Goal: Transaction & Acquisition: Subscribe to service/newsletter

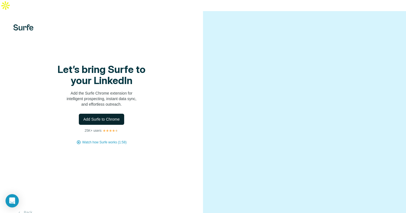
click at [115, 116] on span "Add Surfe to Chrome" at bounding box center [101, 119] width 37 height 6
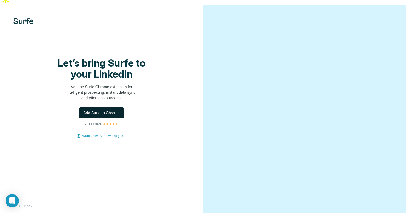
click at [107, 110] on span "Add Surfe to Chrome" at bounding box center [101, 113] width 37 height 6
click at [24, 18] on img at bounding box center [23, 21] width 20 height 6
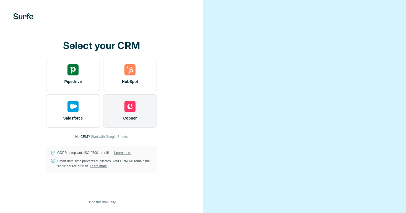
click at [126, 106] on div at bounding box center [130, 106] width 11 height 11
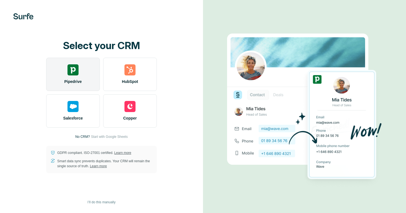
click at [85, 78] on div "Pipedrive" at bounding box center [73, 74] width 54 height 33
click at [76, 77] on div "Pipedrive" at bounding box center [73, 74] width 54 height 33
click at [85, 73] on div "Pipedrive" at bounding box center [73, 74] width 54 height 33
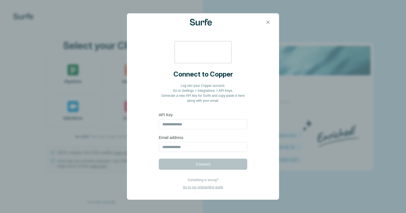
click at [88, 12] on div "Connect to Copper Log into your Copper account. Go to Settings > Integrations >…" at bounding box center [203, 106] width 406 height 213
click at [268, 24] on icon "button" at bounding box center [268, 22] width 6 height 6
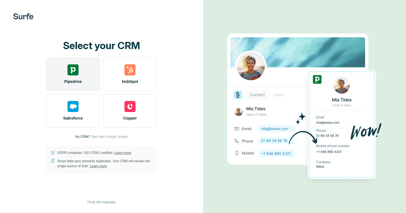
click at [74, 74] on img at bounding box center [73, 69] width 11 height 11
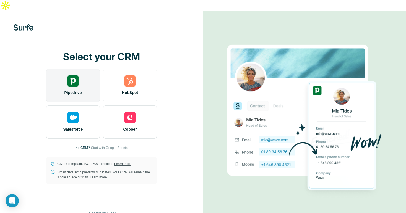
click at [80, 71] on div "Pipedrive" at bounding box center [73, 85] width 54 height 33
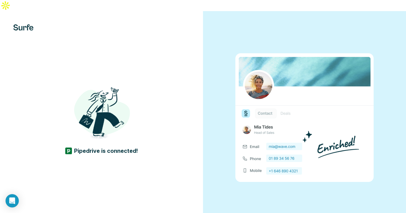
click at [25, 24] on img at bounding box center [23, 27] width 20 height 6
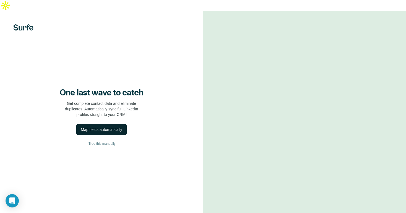
click at [104, 126] on div "Map fields automatically" at bounding box center [101, 129] width 41 height 6
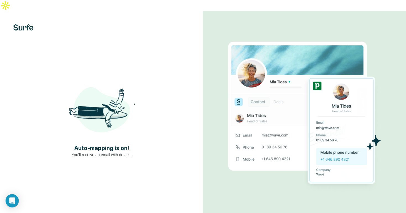
click at [129, 114] on img at bounding box center [101, 111] width 66 height 66
